Goal: Transaction & Acquisition: Subscribe to service/newsletter

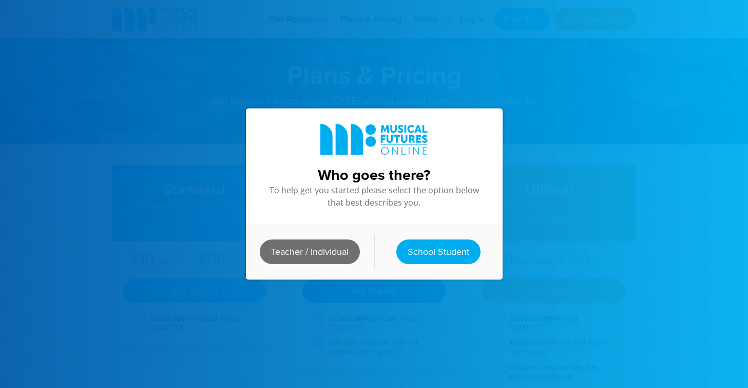
click at [340, 256] on link "Teacher / Individual" at bounding box center [310, 251] width 100 height 25
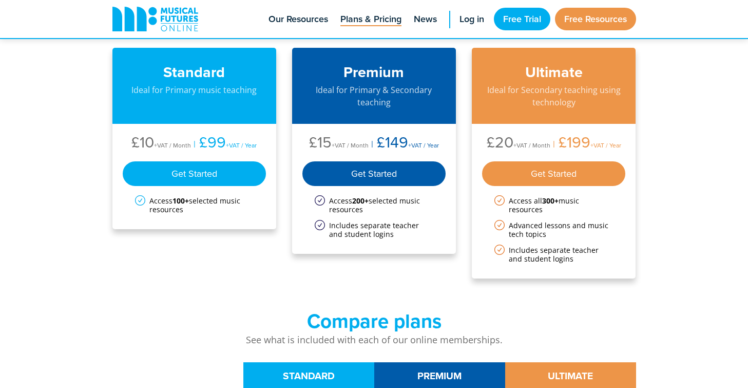
scroll to position [100, 0]
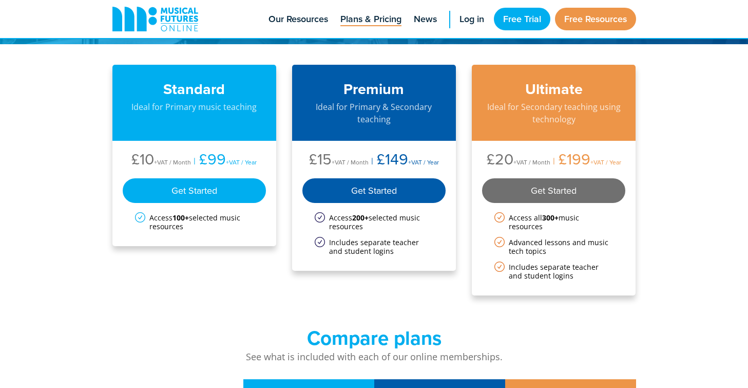
click at [560, 192] on div "Get Started" at bounding box center [554, 190] width 144 height 25
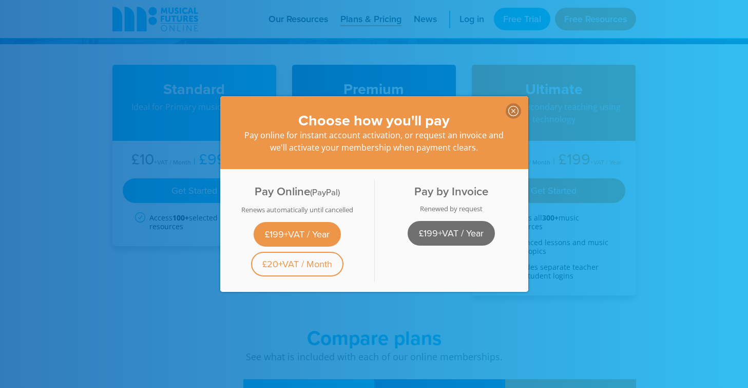
click at [460, 232] on link "£199+VAT / Year" at bounding box center [451, 233] width 87 height 25
click at [447, 228] on link "£199+VAT / Year" at bounding box center [451, 233] width 87 height 25
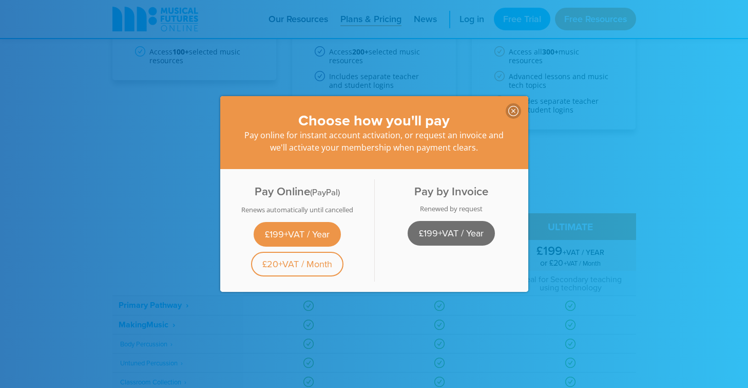
scroll to position [273, 0]
click at [465, 237] on link "£199+VAT / Year" at bounding box center [451, 233] width 87 height 25
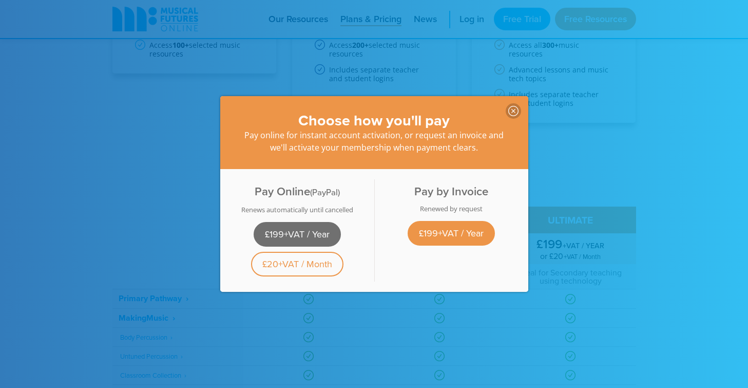
click at [310, 236] on link "£199+VAT / Year" at bounding box center [297, 234] width 87 height 25
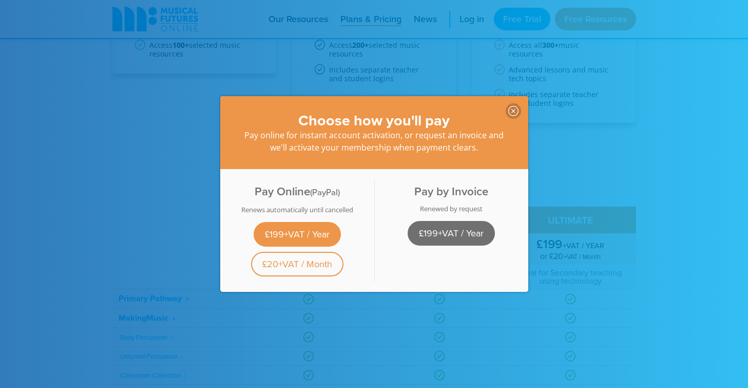
click at [423, 235] on link "£199+VAT / Year" at bounding box center [451, 233] width 87 height 25
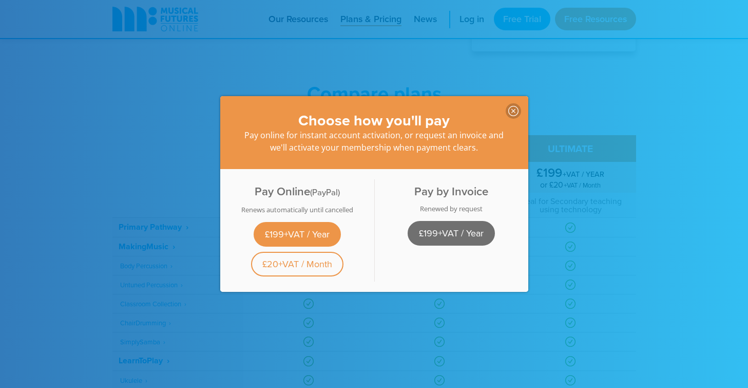
scroll to position [349, 0]
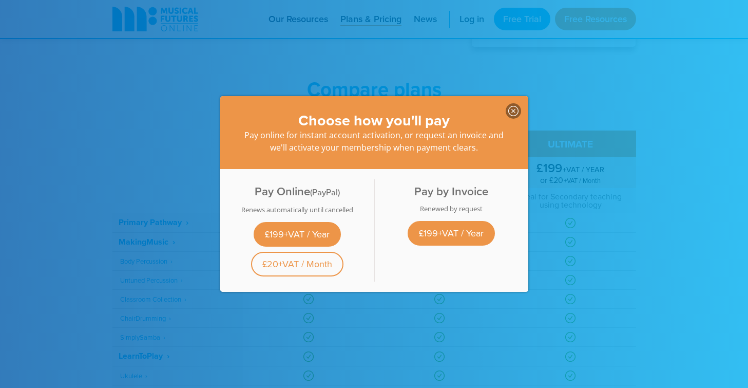
click at [514, 113] on icon at bounding box center [513, 111] width 10 height 10
